Goal: Information Seeking & Learning: Learn about a topic

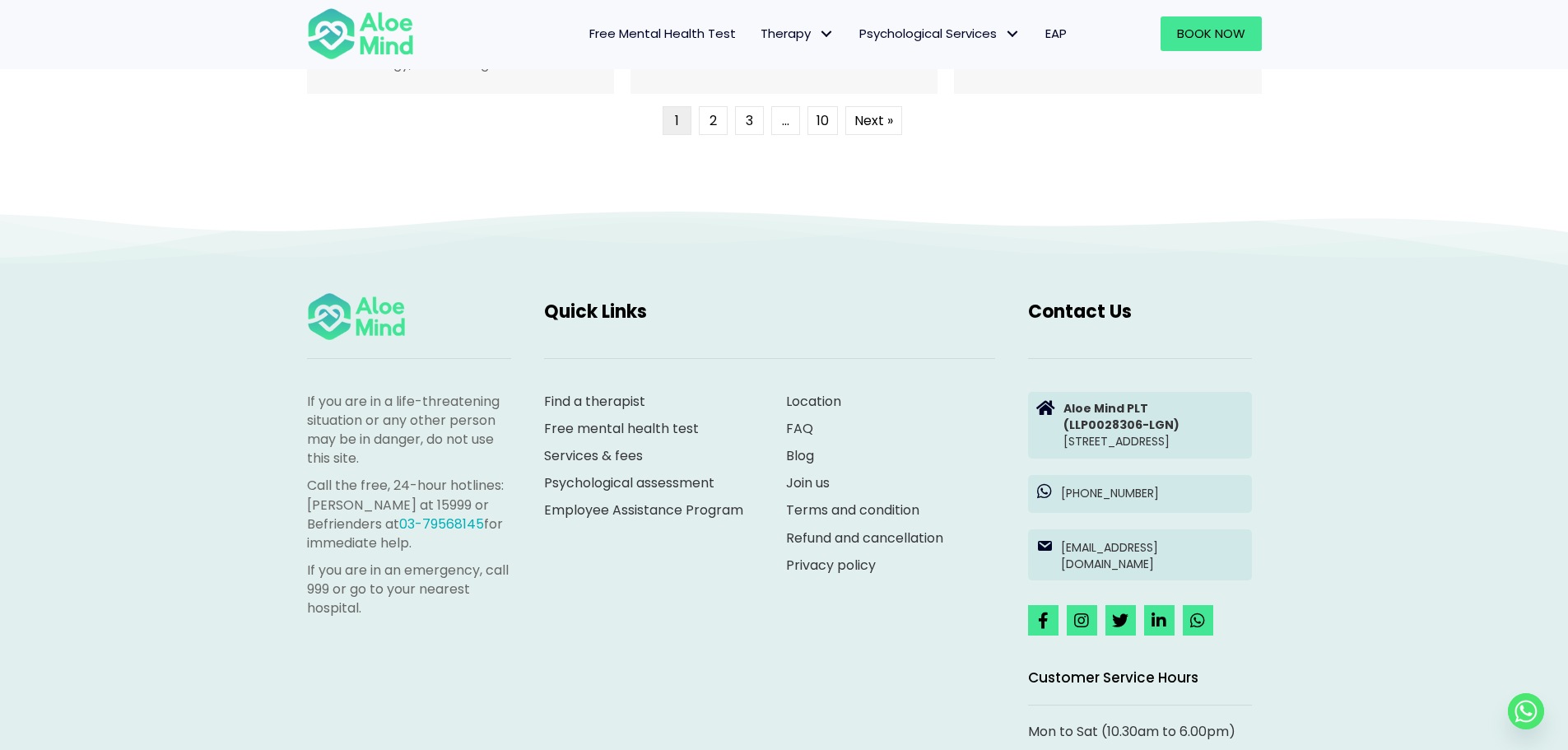
scroll to position [4518, 0]
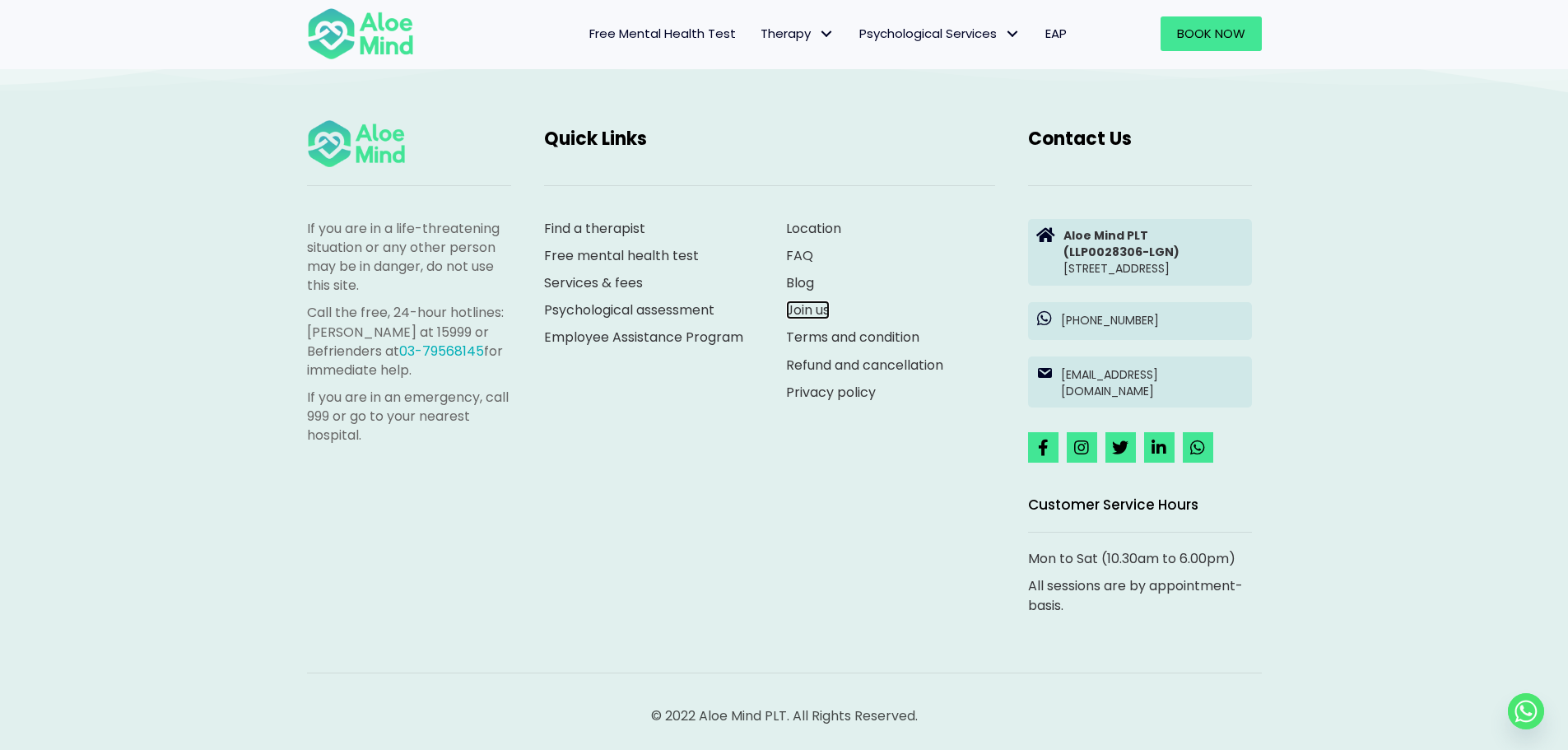
click at [813, 300] on link "Join us" at bounding box center [808, 309] width 44 height 19
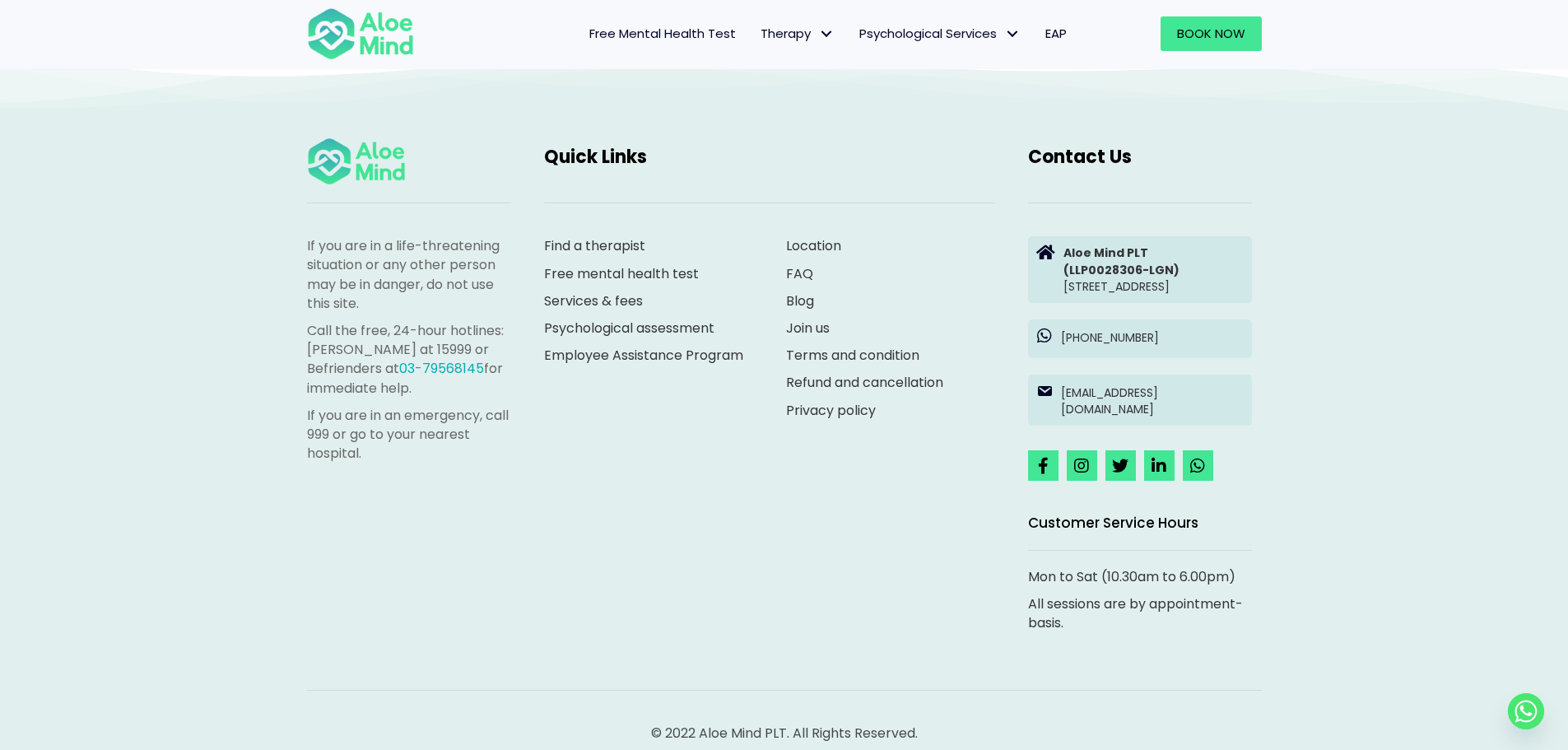
scroll to position [2917, 0]
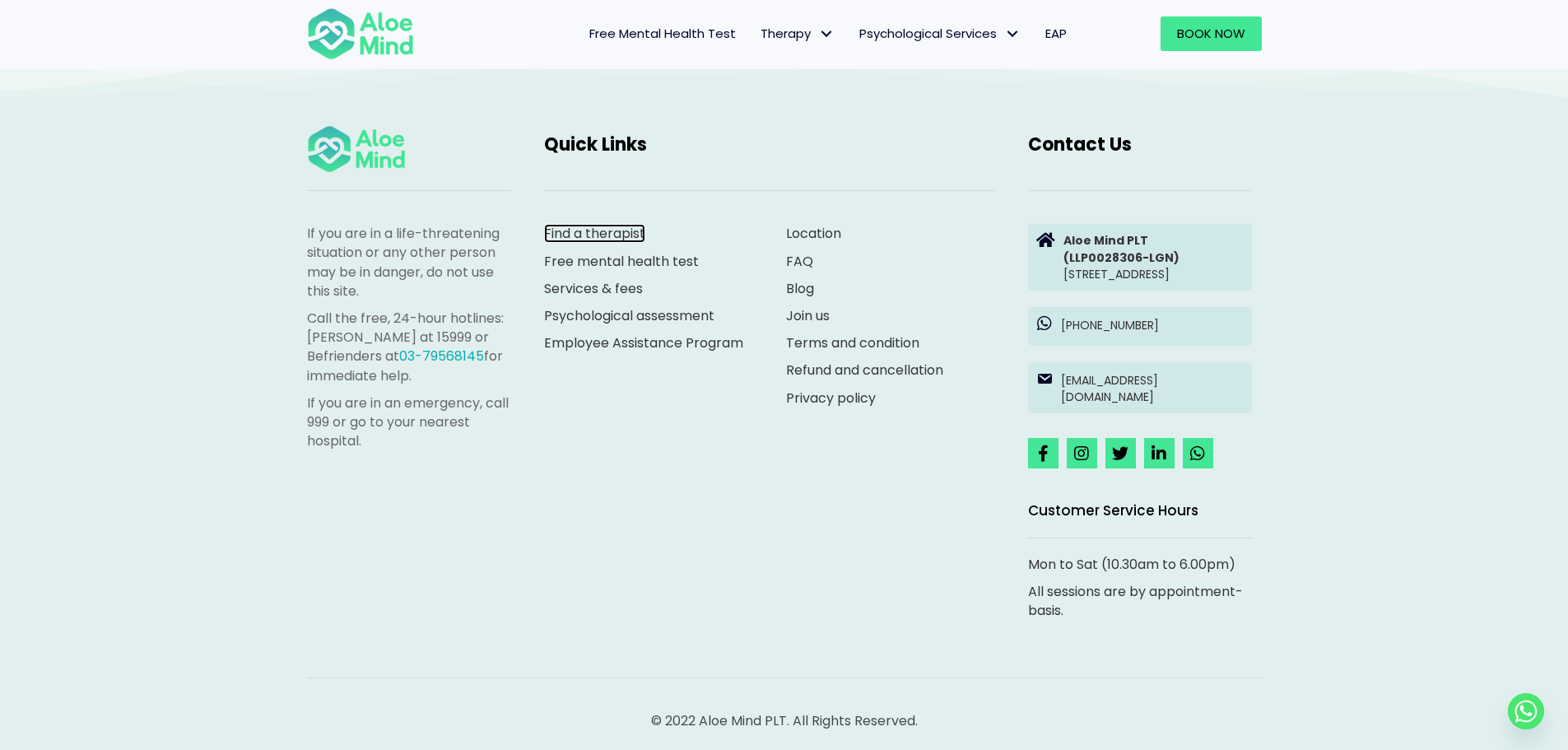
click at [614, 229] on link "Find a therapist" at bounding box center [594, 233] width 101 height 19
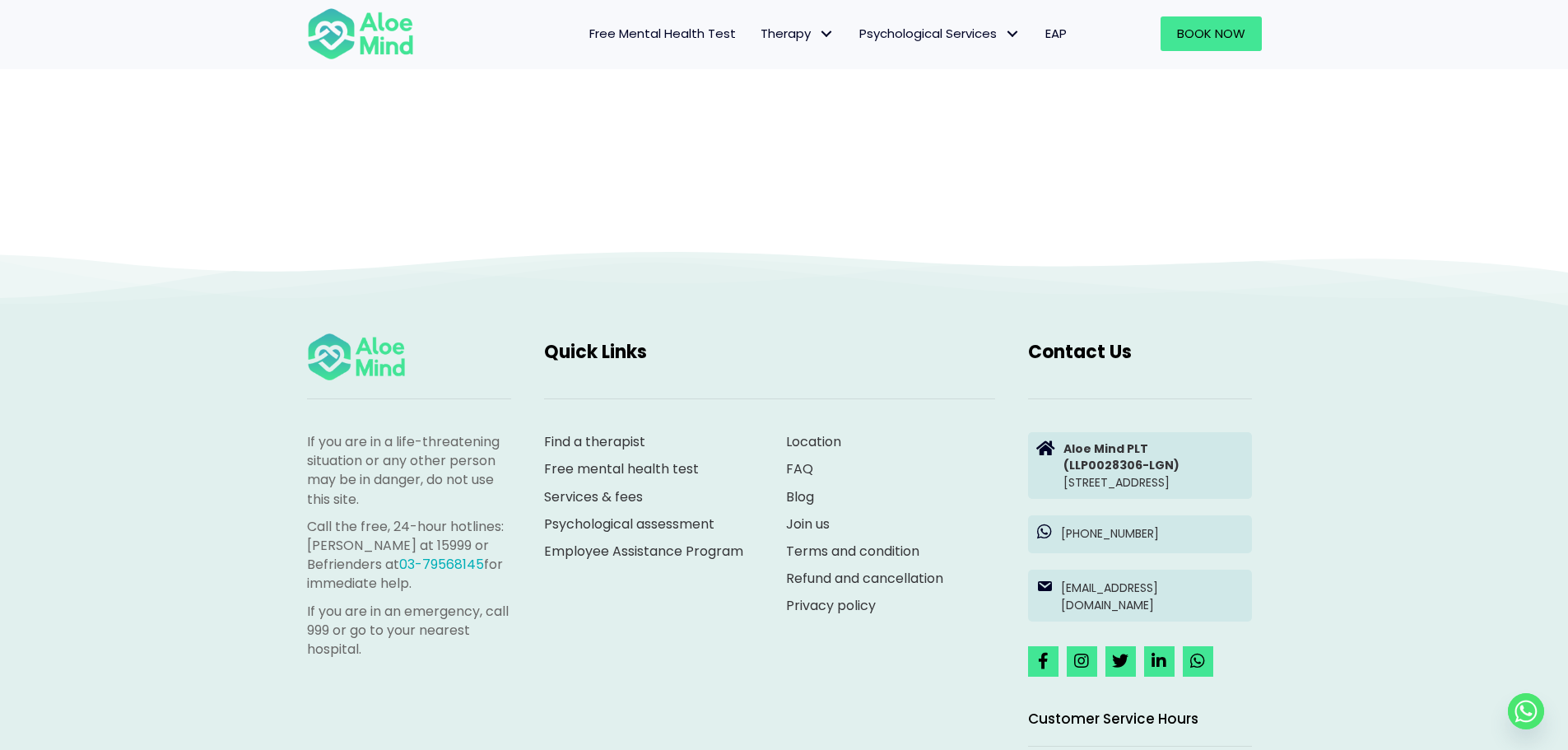
scroll to position [170, 0]
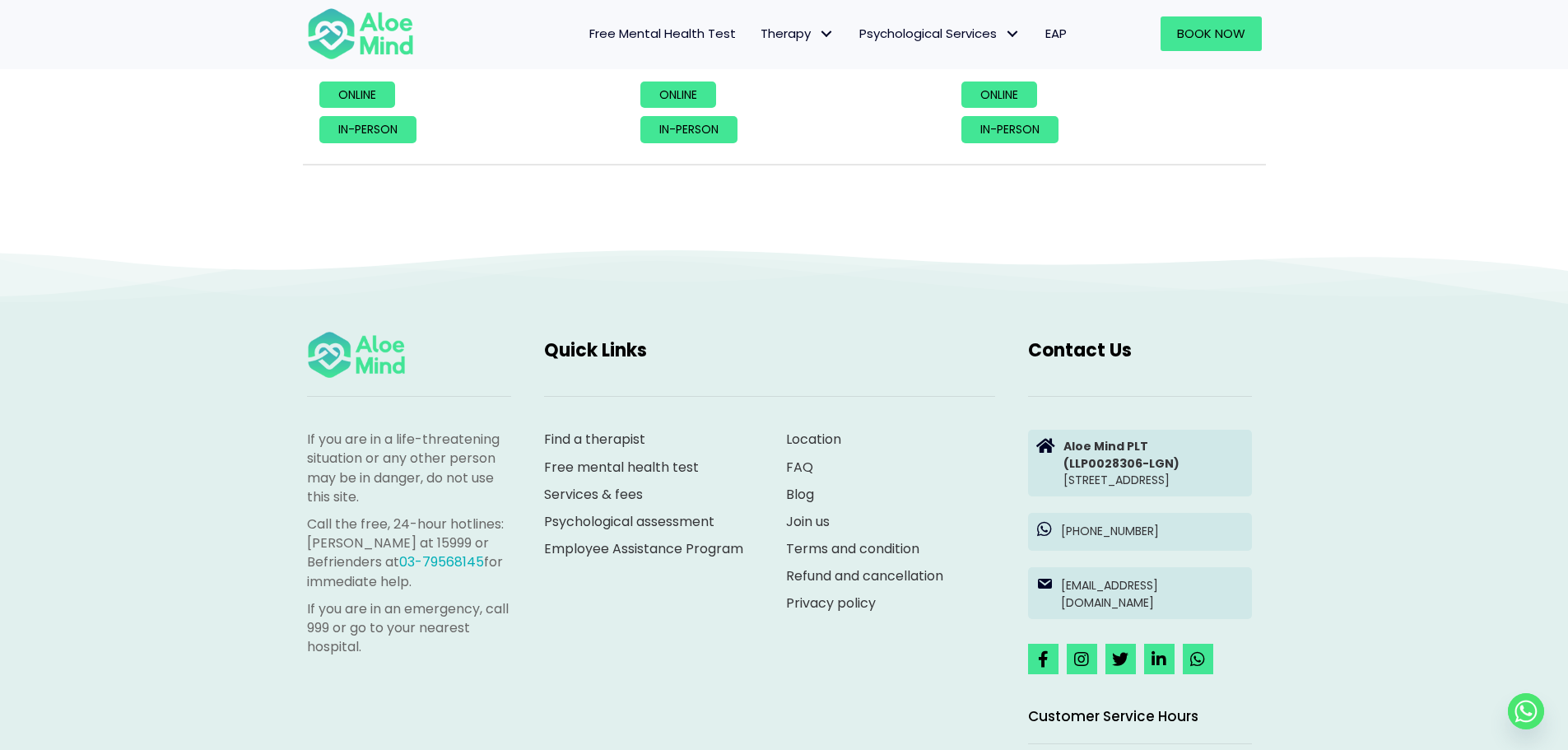
scroll to position [2008, 0]
click at [609, 492] on link "Services & fees" at bounding box center [593, 493] width 99 height 19
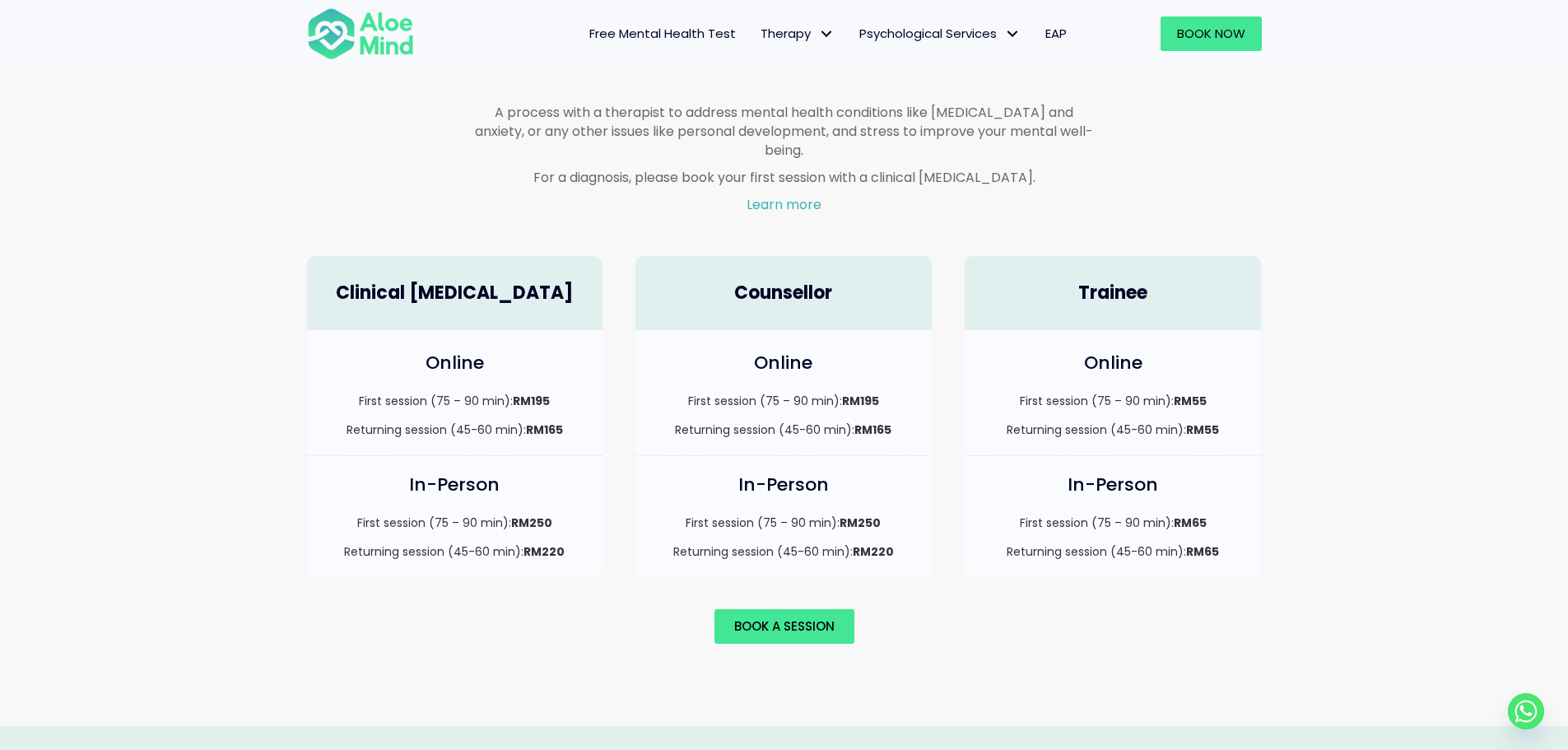
scroll to position [1033, 0]
